Goal: Task Accomplishment & Management: Manage account settings

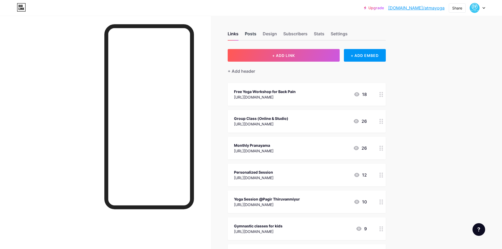
click at [251, 35] on div "Posts" at bounding box center [251, 35] width 12 height 9
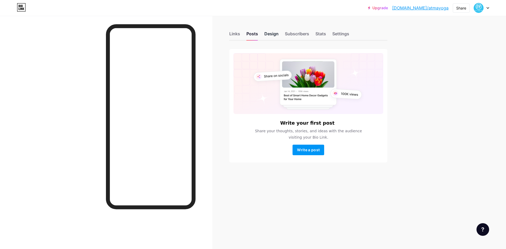
click at [271, 34] on div "Design" at bounding box center [271, 35] width 14 height 9
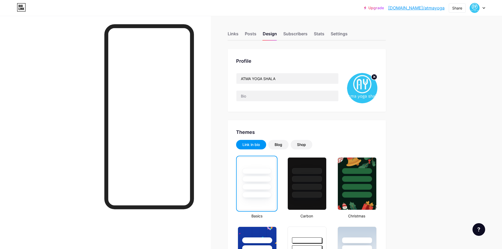
click at [360, 91] on img at bounding box center [362, 88] width 30 height 30
click at [300, 32] on div "Subscribers" at bounding box center [295, 35] width 24 height 9
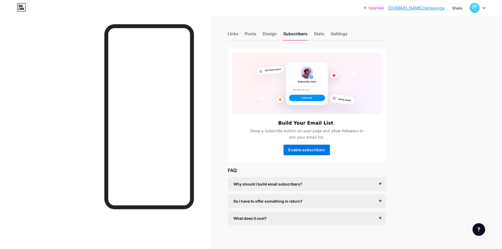
click at [313, 147] on button "Enable subscribers" at bounding box center [307, 150] width 46 height 11
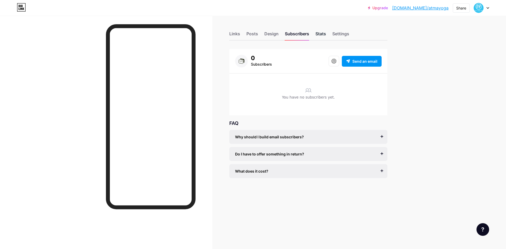
click at [320, 33] on div "Stats" at bounding box center [320, 35] width 11 height 9
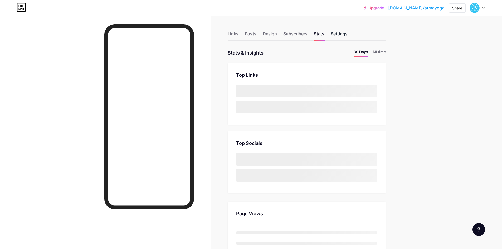
click at [340, 32] on div "Settings" at bounding box center [339, 35] width 17 height 9
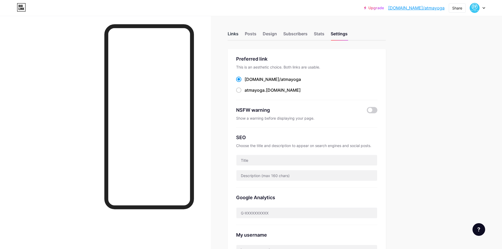
click at [233, 36] on div "Links" at bounding box center [233, 35] width 11 height 9
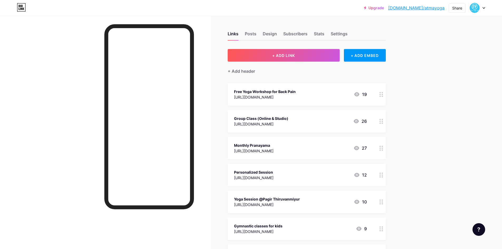
click at [427, 89] on div "Upgrade bio.link/atmayo... bio.link/atmayoga Share Switch accounts ATMA YOGA SH…" at bounding box center [251, 231] width 502 height 463
click at [356, 96] on icon at bounding box center [357, 94] width 6 height 6
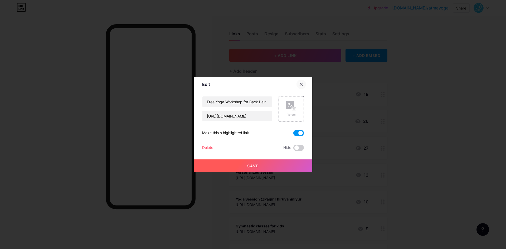
click at [303, 85] on div at bounding box center [300, 84] width 9 height 9
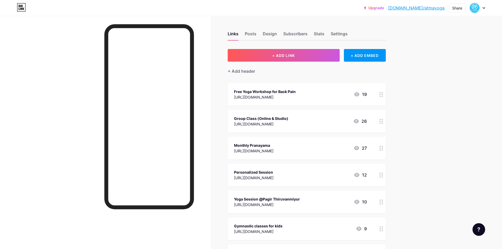
click at [451, 90] on div "Upgrade bio.link/atmayo... bio.link/atmayoga Share Switch accounts ATMA YOGA SH…" at bounding box center [251, 231] width 502 height 463
click at [371, 97] on div "Free Yoga Workshop for Back Pain https://docs.google.com/forms/d/e/1FAIpQLSdMMa…" at bounding box center [307, 94] width 158 height 23
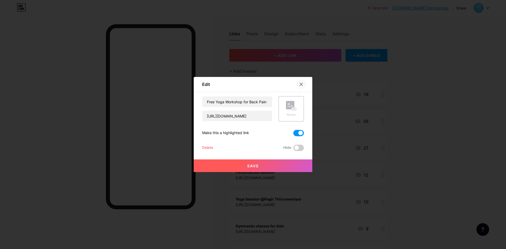
click at [300, 82] on div at bounding box center [300, 84] width 9 height 9
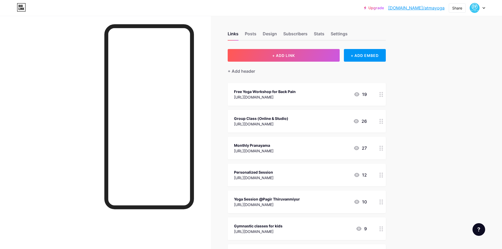
click at [365, 94] on div "19" at bounding box center [360, 94] width 13 height 6
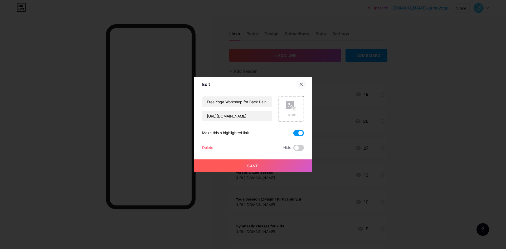
click at [302, 84] on icon at bounding box center [301, 84] width 4 height 4
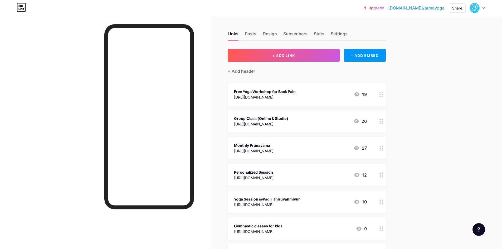
click at [441, 84] on div "Upgrade bio.link/atmayo... bio.link/atmayoga Share Switch accounts ATMA YOGA SH…" at bounding box center [251, 231] width 502 height 463
